Goal: Task Accomplishment & Management: Complete application form

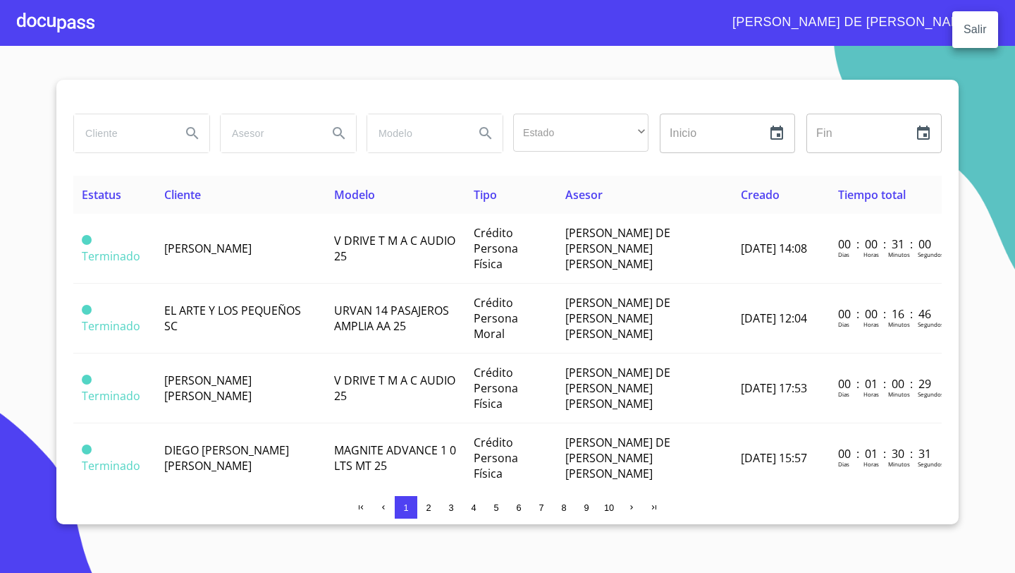
click at [54, 32] on div at bounding box center [507, 286] width 1015 height 573
click at [54, 28] on div at bounding box center [56, 22] width 78 height 45
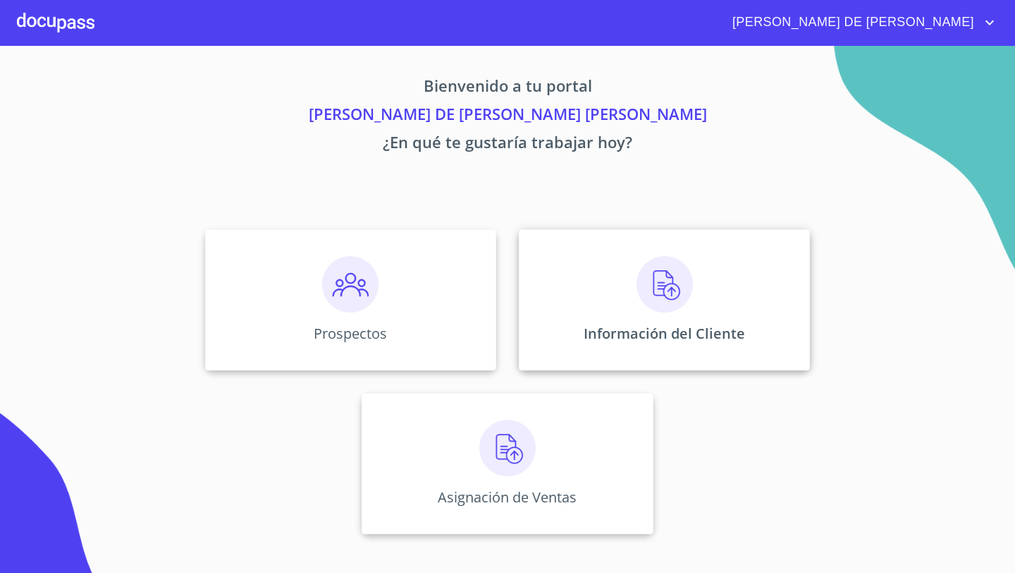
click at [721, 271] on div "Información del Cliente" at bounding box center [664, 299] width 291 height 141
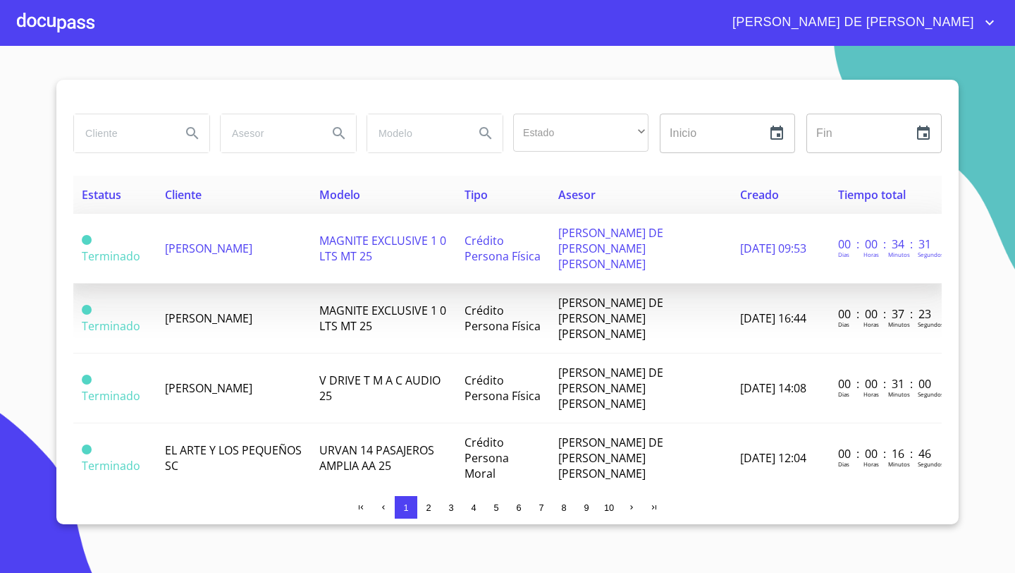
click at [296, 248] on td "[PERSON_NAME]" at bounding box center [234, 249] width 154 height 70
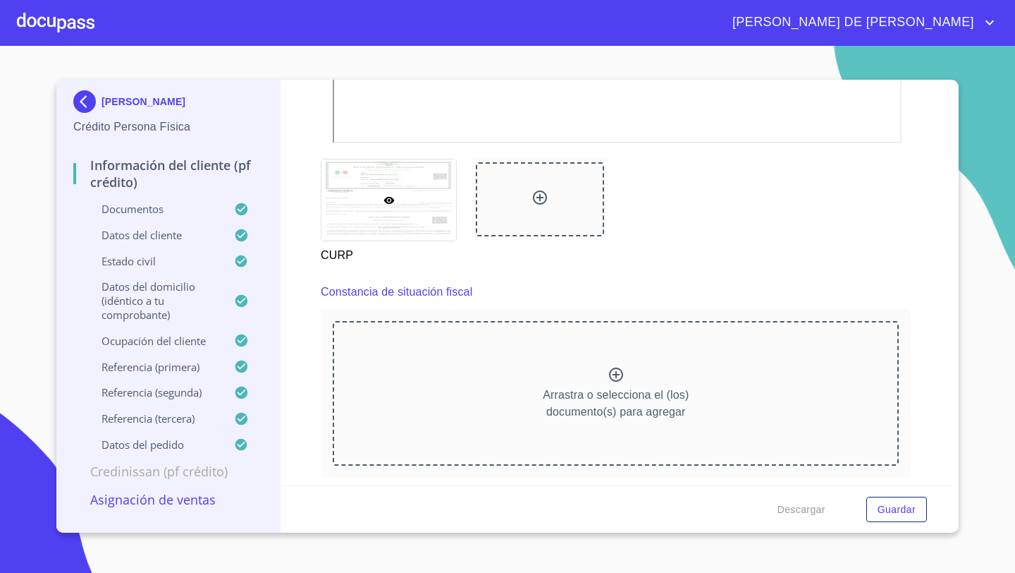
scroll to position [3666, 0]
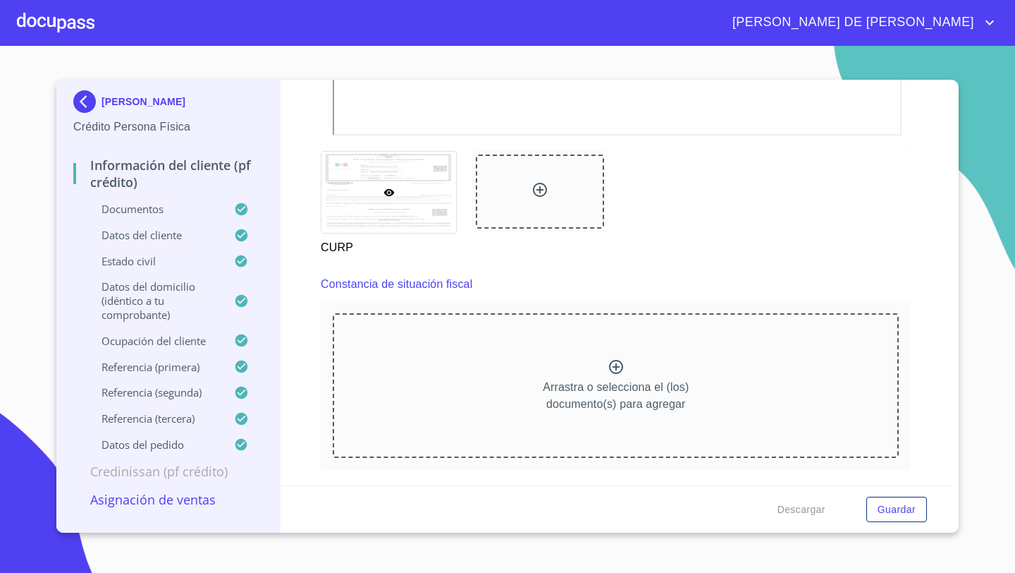
click at [621, 365] on icon at bounding box center [616, 366] width 17 height 17
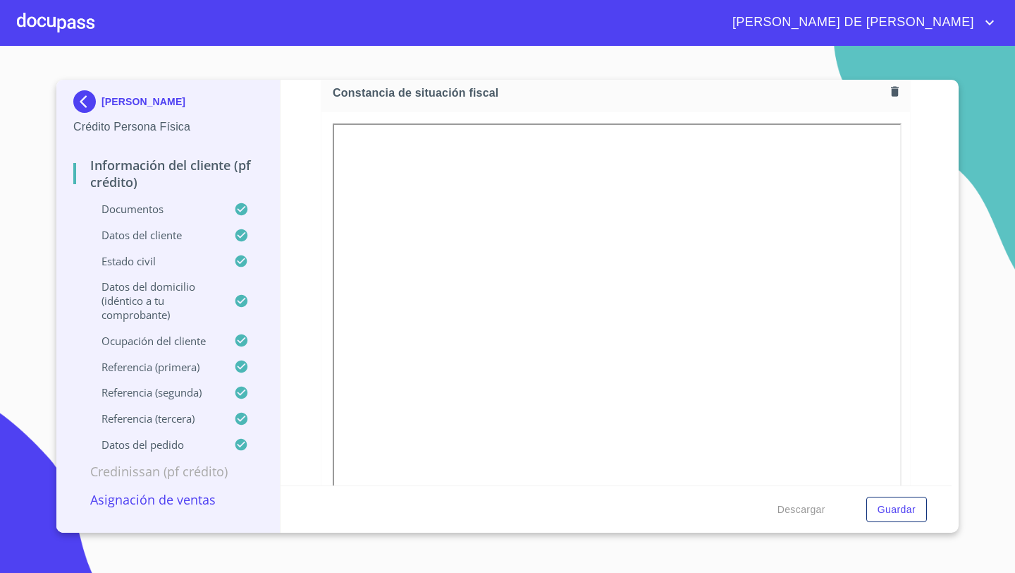
scroll to position [3919, 0]
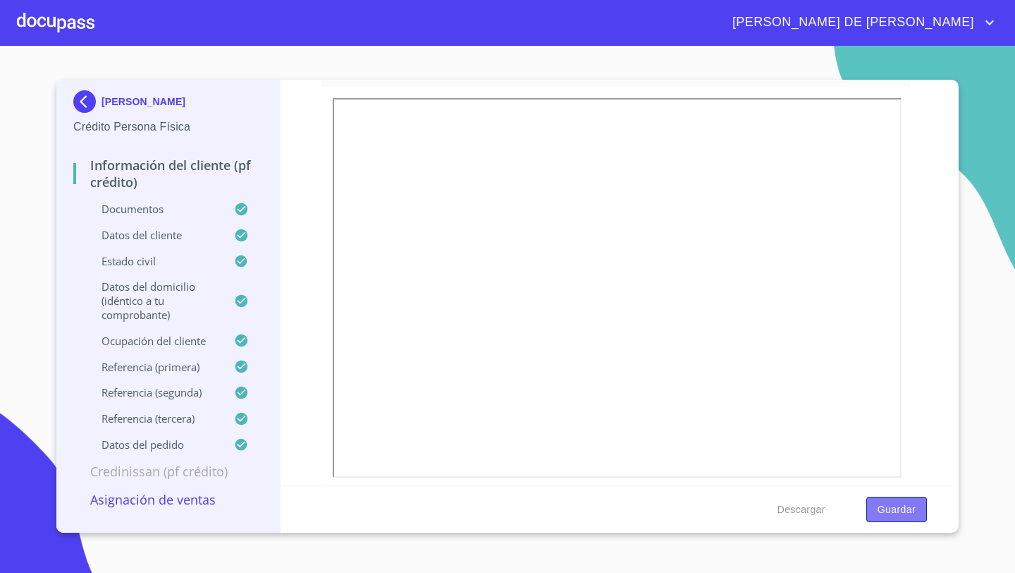
click at [885, 509] on span "Guardar" at bounding box center [897, 510] width 38 height 18
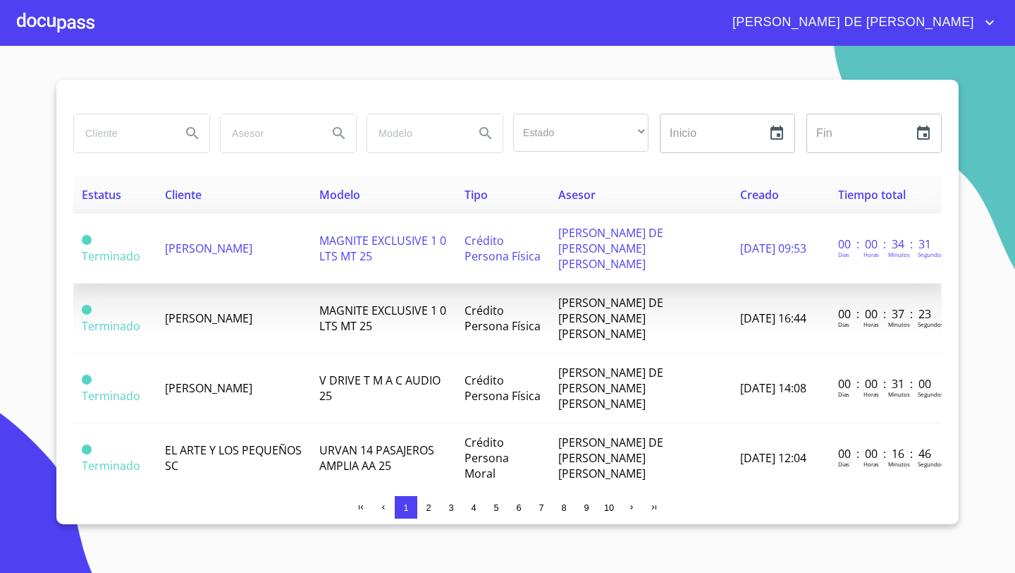
click at [405, 243] on td "MAGNITE EXCLUSIVE 1 0 LTS MT 25" at bounding box center [383, 249] width 145 height 70
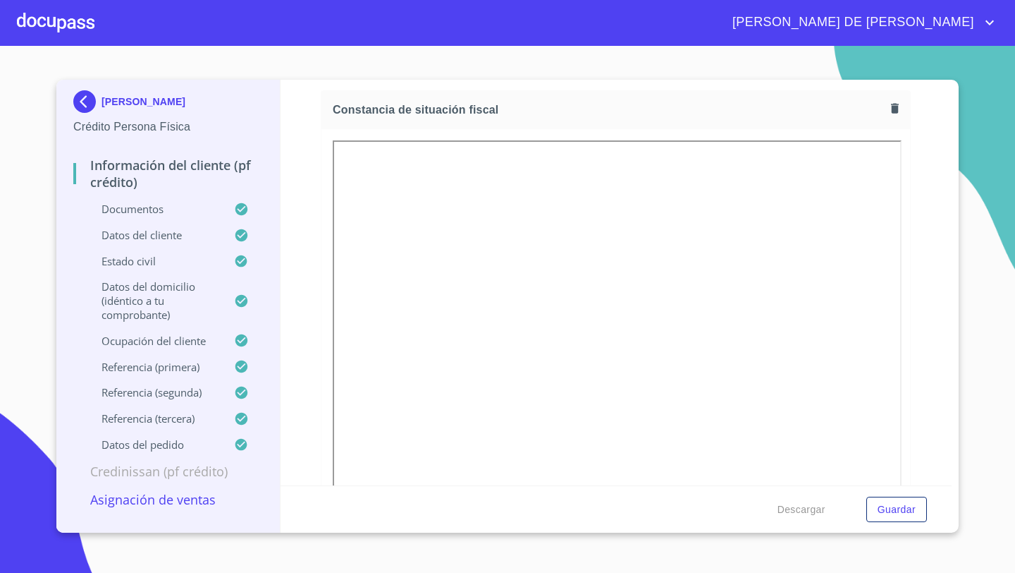
scroll to position [3871, 0]
click at [898, 113] on icon "button" at bounding box center [895, 114] width 13 height 13
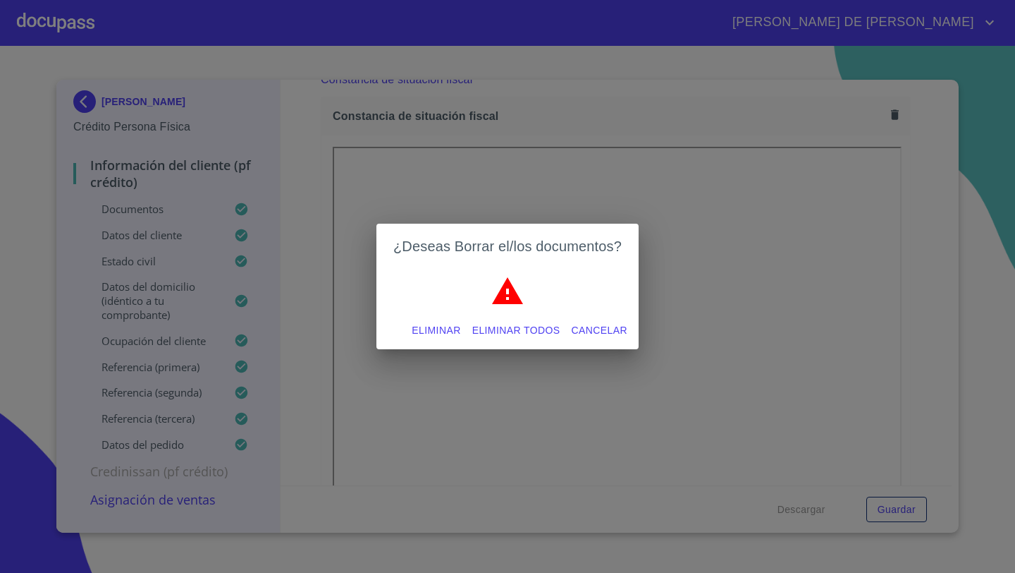
click at [434, 331] on span "Eliminar" at bounding box center [436, 331] width 49 height 18
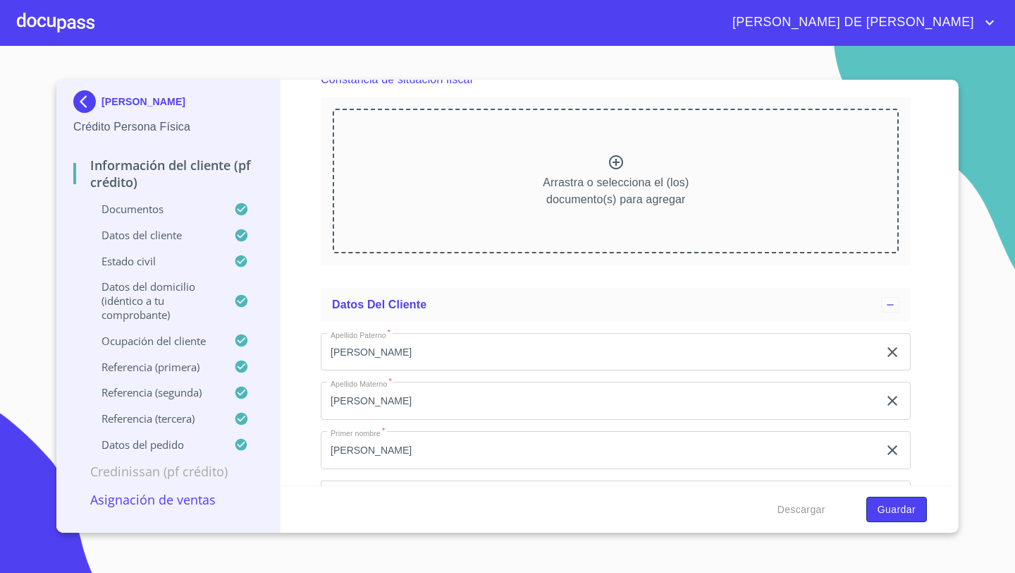
click at [887, 521] on button "Guardar" at bounding box center [897, 509] width 61 height 26
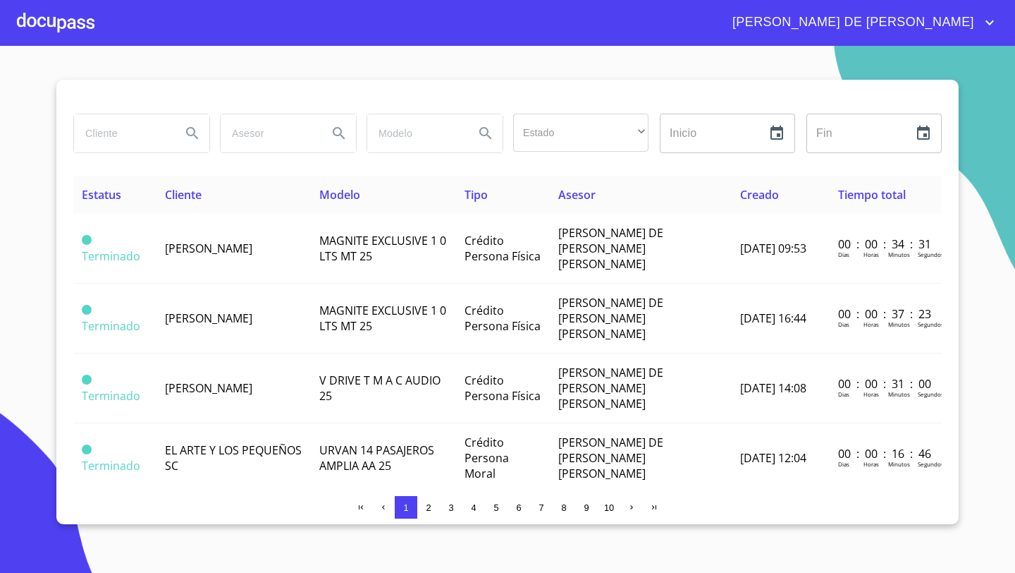
click at [71, 23] on div at bounding box center [56, 22] width 78 height 45
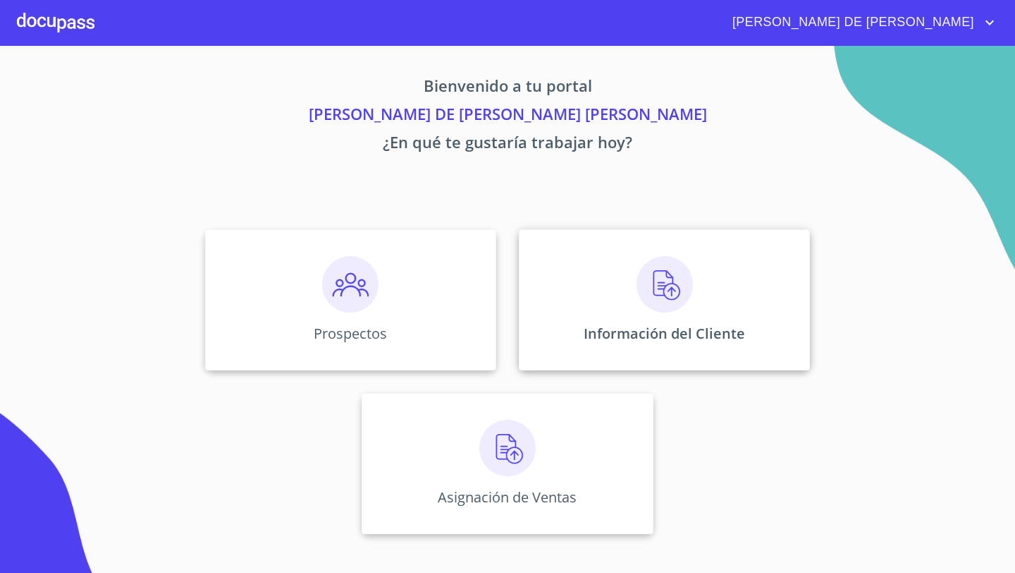
click at [618, 295] on div "Información del Cliente" at bounding box center [664, 299] width 291 height 141
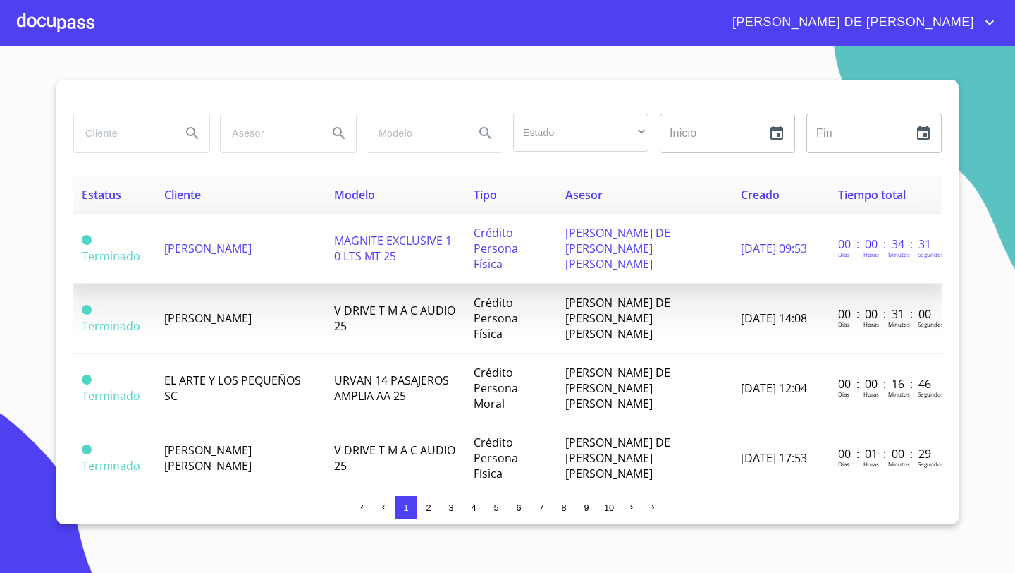
click at [237, 240] on span "[PERSON_NAME]" at bounding box center [207, 248] width 87 height 16
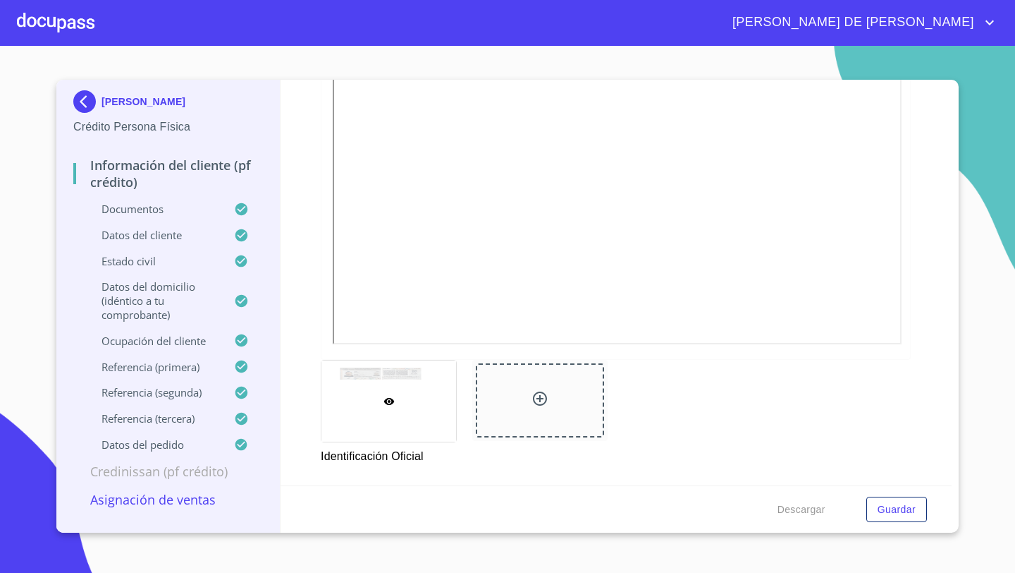
scroll to position [334, 0]
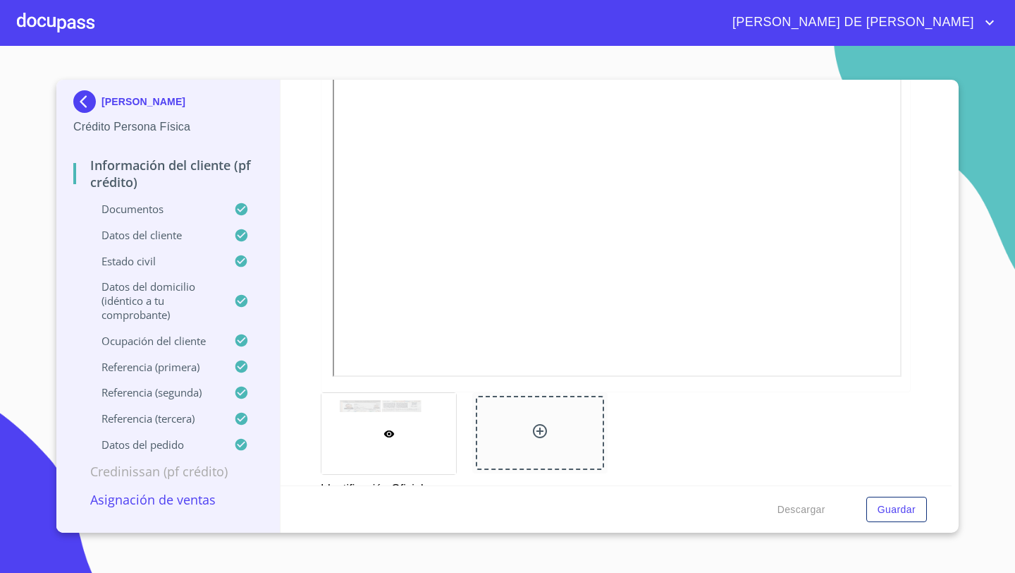
click at [303, 307] on div "Información del cliente (PF crédito) Documentos Documento de identificación   *…" at bounding box center [617, 282] width 672 height 405
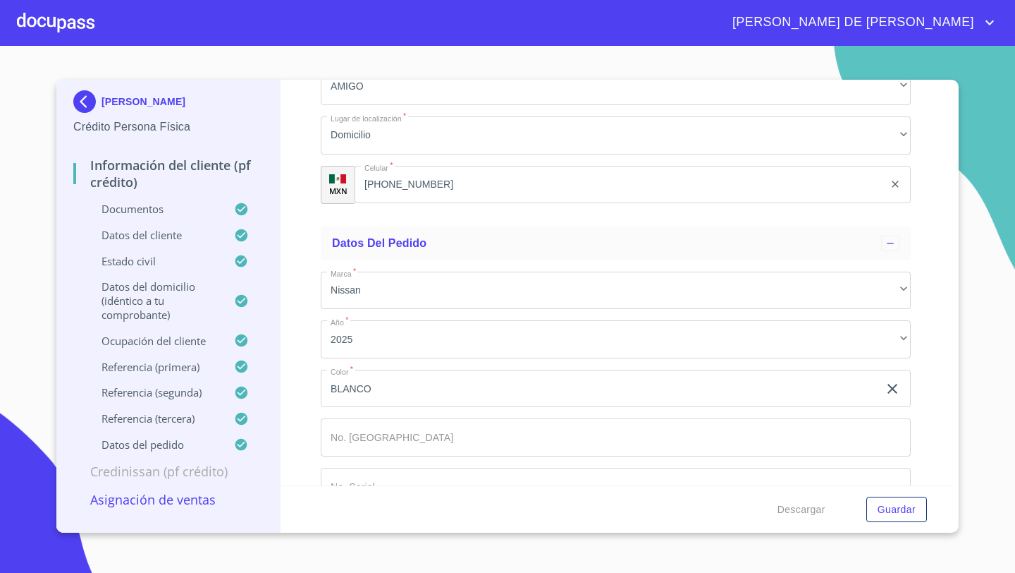
scroll to position [7703, 0]
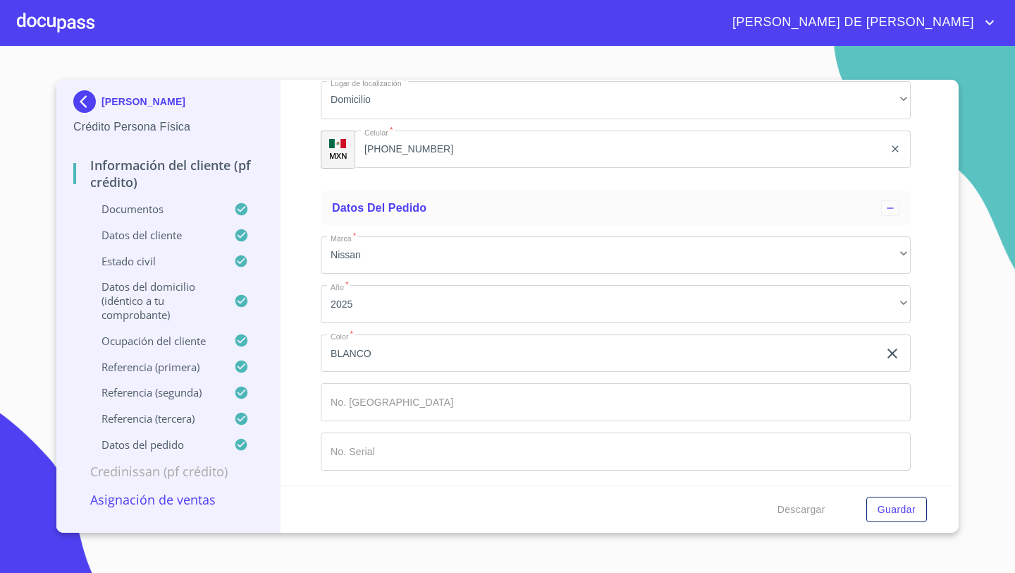
click at [297, 485] on div "Descargar Guardar" at bounding box center [617, 509] width 672 height 48
click at [899, 501] on span "Guardar" at bounding box center [897, 510] width 38 height 18
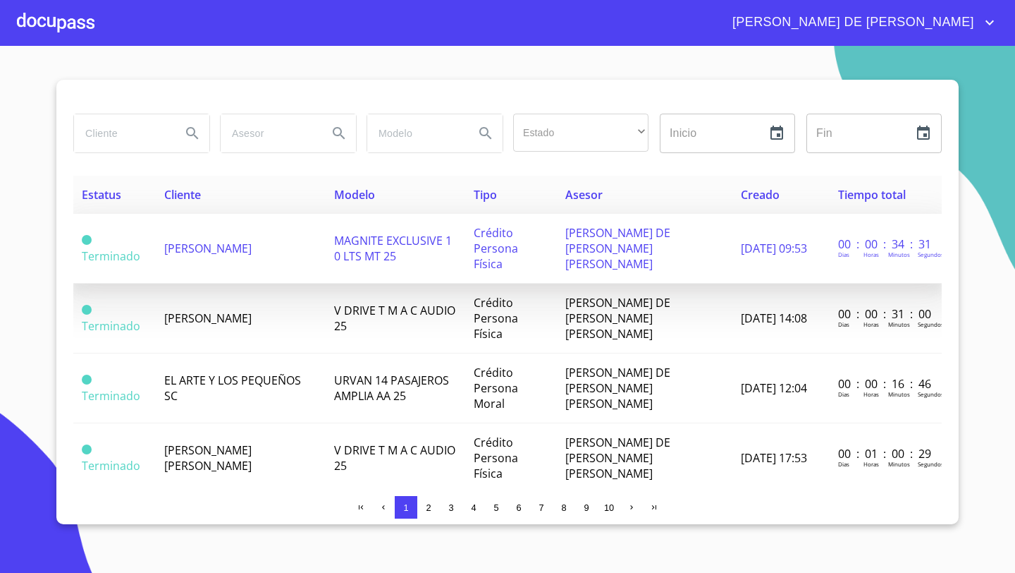
scroll to position [16, 0]
